Goal: Task Accomplishment & Management: Use online tool/utility

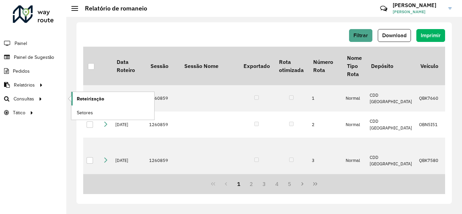
click at [86, 98] on span "Roteirização" at bounding box center [90, 98] width 27 height 7
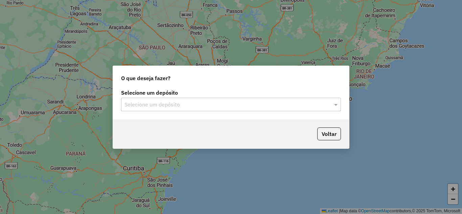
click at [215, 106] on input "text" at bounding box center [225, 105] width 200 height 8
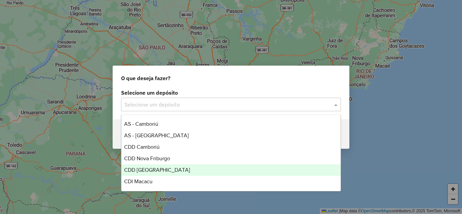
click at [155, 169] on span "CDD [GEOGRAPHIC_DATA]" at bounding box center [157, 170] width 66 height 6
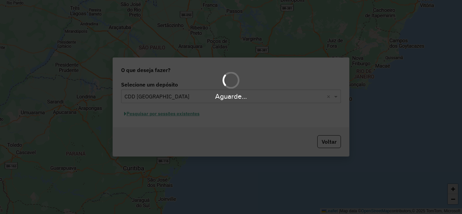
click at [163, 115] on div "Aguarde..." at bounding box center [231, 107] width 462 height 214
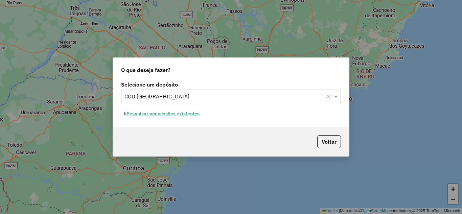
click at [161, 114] on button "Pesquisar por sessões existentes" at bounding box center [162, 114] width 82 height 10
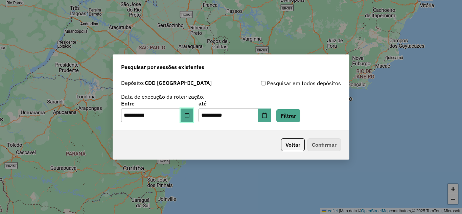
click at [189, 115] on icon "Choose Date" at bounding box center [186, 115] width 5 height 5
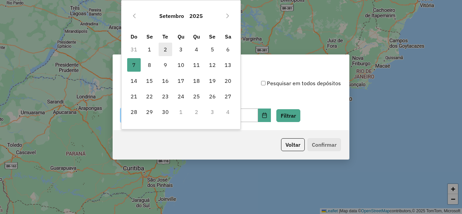
click at [164, 48] on span "2" at bounding box center [166, 50] width 14 height 14
type input "**********"
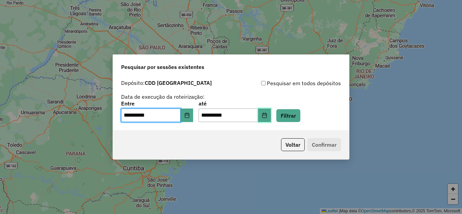
click at [268, 118] on button "Choose Date" at bounding box center [264, 116] width 13 height 14
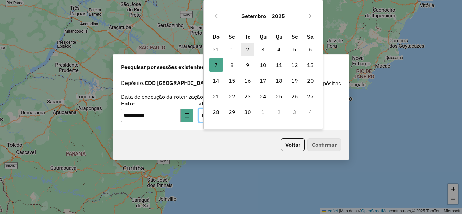
click at [247, 44] on span "2" at bounding box center [248, 50] width 14 height 14
type input "**********"
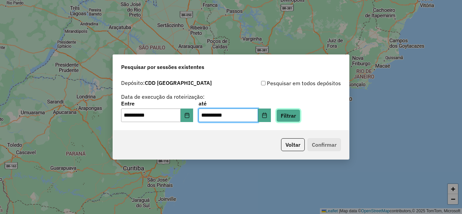
click at [289, 114] on button "Filtrar" at bounding box center [289, 115] width 24 height 13
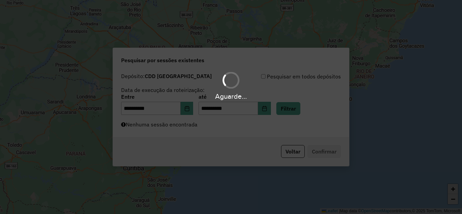
click at [212, 131] on div "Aguarde..." at bounding box center [231, 107] width 462 height 214
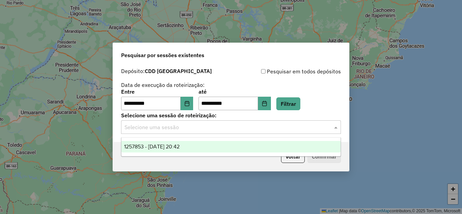
click at [212, 129] on input "text" at bounding box center [225, 128] width 200 height 8
click at [188, 142] on div "1257853 - 02/09/2025 20:42" at bounding box center [231, 147] width 219 height 12
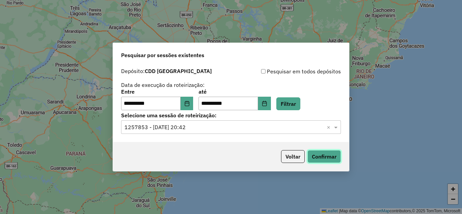
click at [326, 160] on button "Confirmar" at bounding box center [325, 156] width 34 height 13
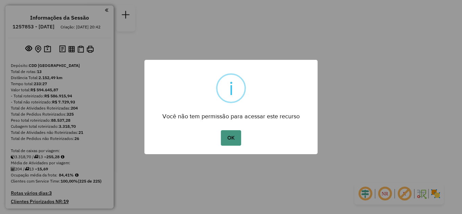
click at [233, 144] on button "OK" at bounding box center [231, 138] width 20 height 16
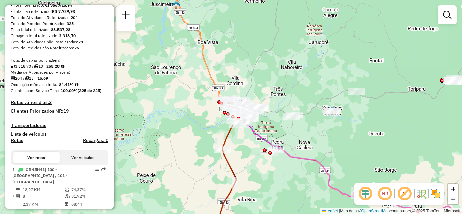
scroll to position [102, 0]
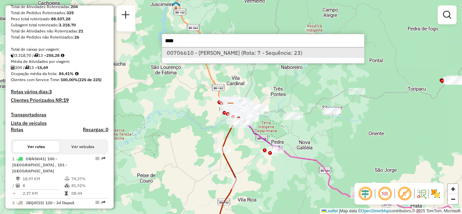
type input "****"
click at [223, 50] on li "00706610 - [PERSON_NAME] (Rota: 7 - Sequência: 23)" at bounding box center [263, 53] width 202 height 10
select select "**********"
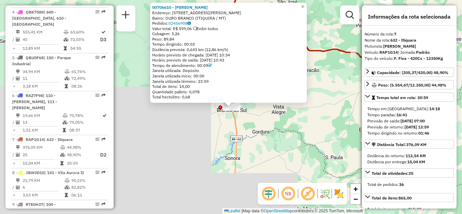
scroll to position [474, 0]
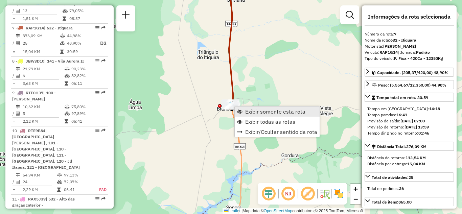
click at [255, 111] on span "Exibir somente esta rota" at bounding box center [275, 111] width 60 height 5
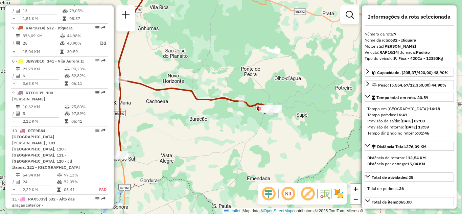
drag, startPoint x: 267, startPoint y: 128, endPoint x: 279, endPoint y: 93, distance: 36.3
click at [276, 97] on div "Janela de atendimento Grade de atendimento Capacidade Transportadoras Veículos …" at bounding box center [231, 107] width 462 height 214
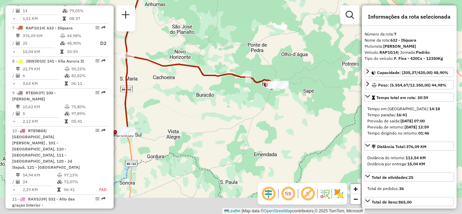
drag, startPoint x: 240, startPoint y: 127, endPoint x: 249, endPoint y: 95, distance: 33.1
click at [249, 95] on div "Janela de atendimento Grade de atendimento Capacidade Transportadoras Veículos …" at bounding box center [231, 107] width 462 height 214
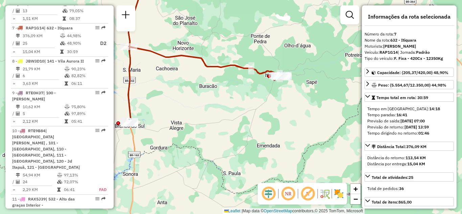
drag, startPoint x: 186, startPoint y: 110, endPoint x: 221, endPoint y: 99, distance: 36.4
click at [221, 99] on div "Janela de atendimento Grade de atendimento Capacidade Transportadoras Veículos …" at bounding box center [231, 107] width 462 height 214
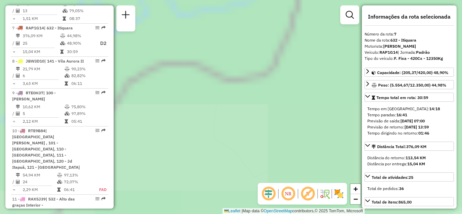
drag, startPoint x: 316, startPoint y: 57, endPoint x: 273, endPoint y: 186, distance: 135.2
click at [273, 186] on hb-router-mapa "Informações da Sessão 1257853 - [DATE] Criação: [DATE] 20:42 Depósito: CDD [GEO…" at bounding box center [231, 107] width 462 height 214
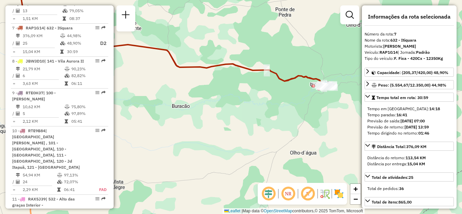
drag, startPoint x: 248, startPoint y: 127, endPoint x: 289, endPoint y: 106, distance: 45.7
click at [296, 107] on div "Janela de atendimento Grade de atendimento Capacidade Transportadoras Veículos …" at bounding box center [231, 107] width 462 height 214
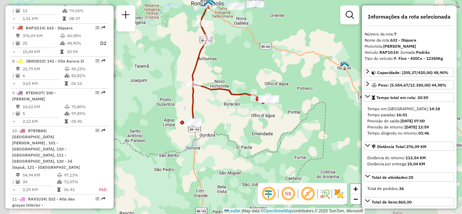
drag, startPoint x: 200, startPoint y: 138, endPoint x: 240, endPoint y: 119, distance: 44.1
click at [239, 119] on div "Janela de atendimento Grade de atendimento Capacidade Transportadoras Veículos …" at bounding box center [231, 107] width 462 height 214
